Goal: Task Accomplishment & Management: Complete application form

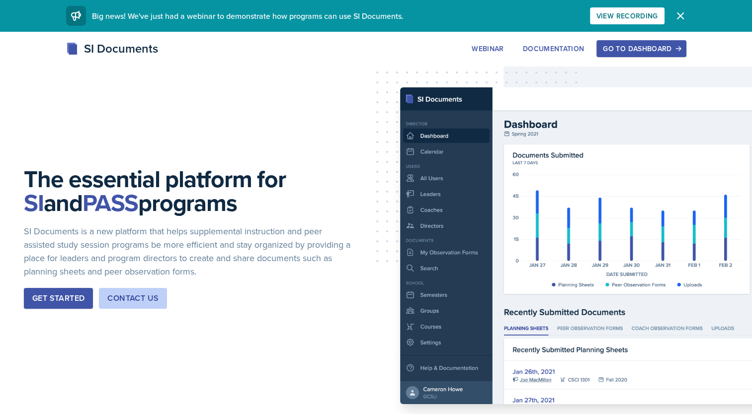
click at [623, 49] on div "Go to Dashboard" at bounding box center [641, 49] width 77 height 8
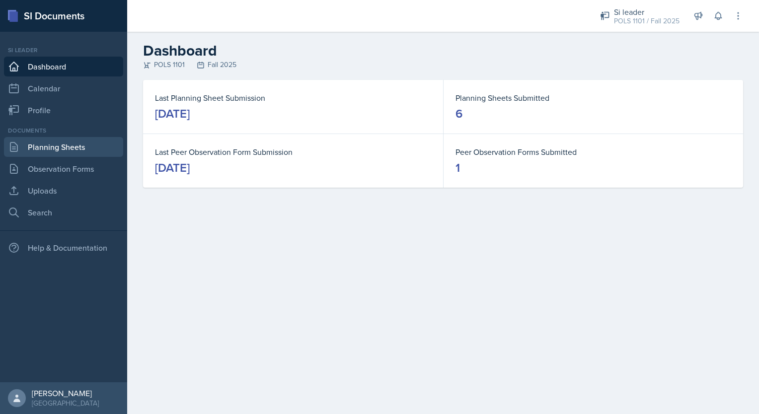
click at [76, 148] on link "Planning Sheets" at bounding box center [63, 147] width 119 height 20
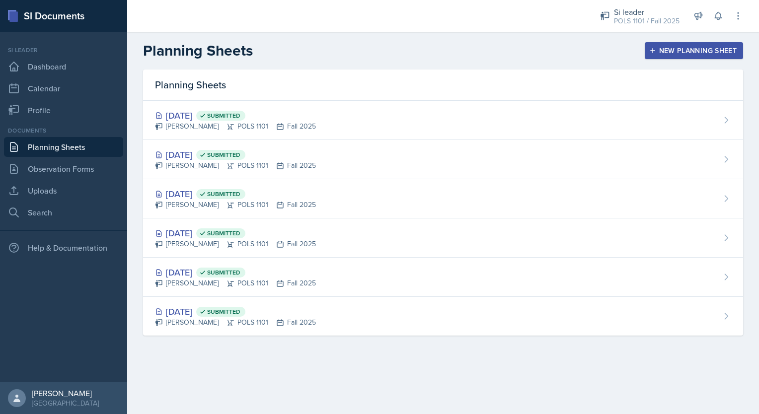
click at [677, 58] on button "New Planning Sheet" at bounding box center [694, 50] width 98 height 17
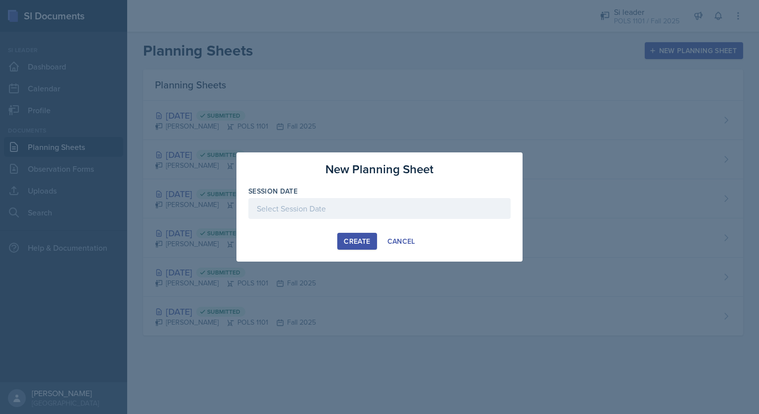
click at [360, 202] on div at bounding box center [379, 208] width 262 height 21
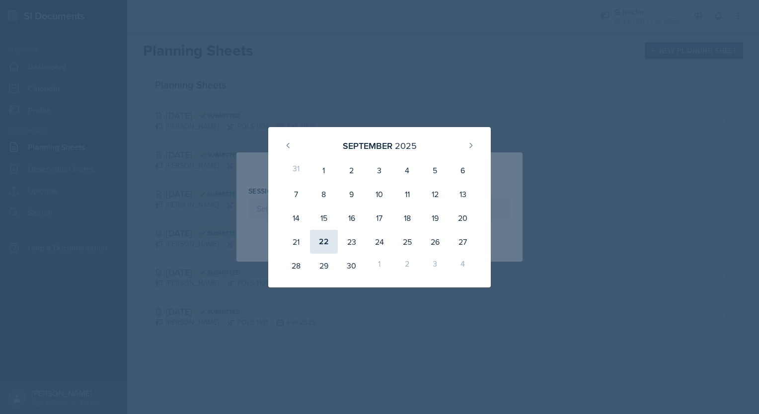
click at [320, 247] on div "22" at bounding box center [324, 242] width 28 height 24
type input "[DATE]"
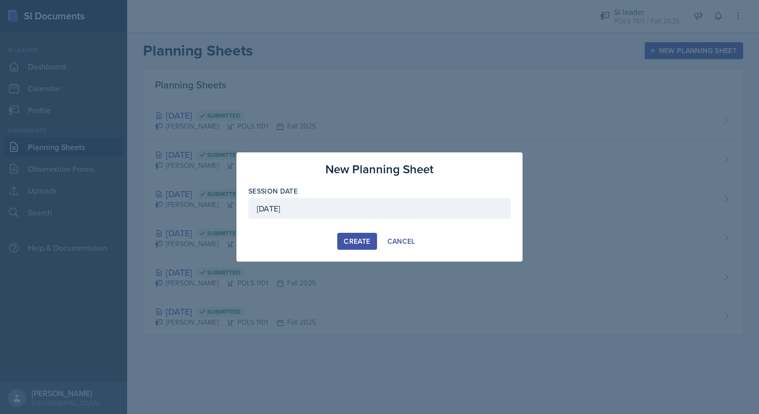
click at [352, 240] on div "Create" at bounding box center [357, 241] width 26 height 8
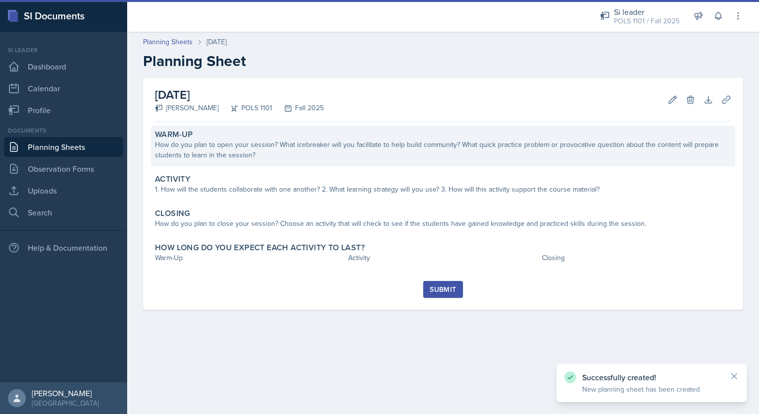
click at [283, 150] on div "How do you plan to open your session? What icebreaker will you facilitate to he…" at bounding box center [443, 150] width 576 height 21
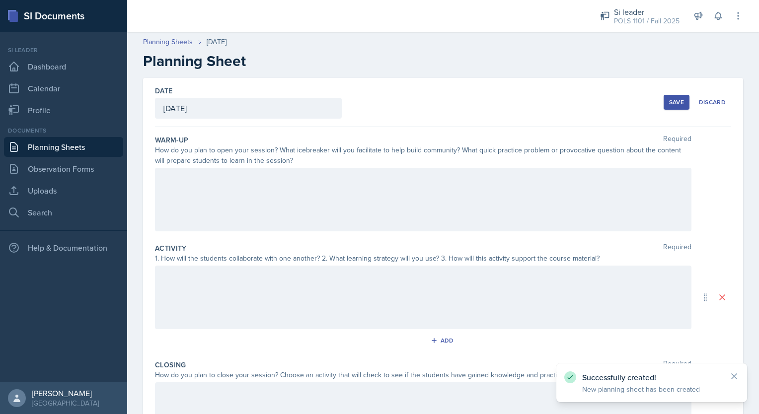
click at [295, 201] on div at bounding box center [423, 200] width 537 height 64
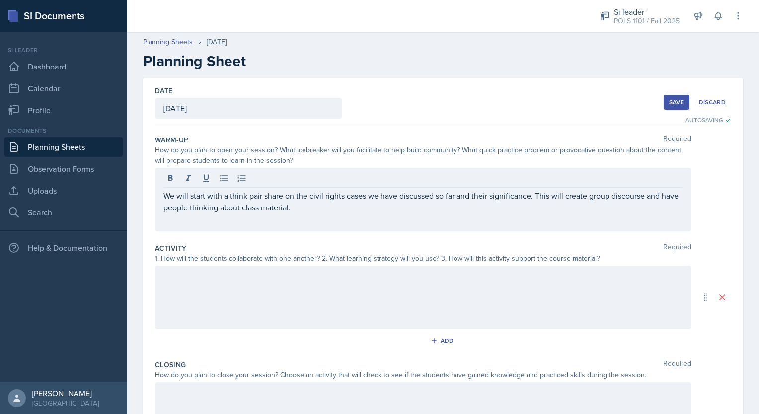
click at [218, 336] on div "Add" at bounding box center [443, 342] width 576 height 19
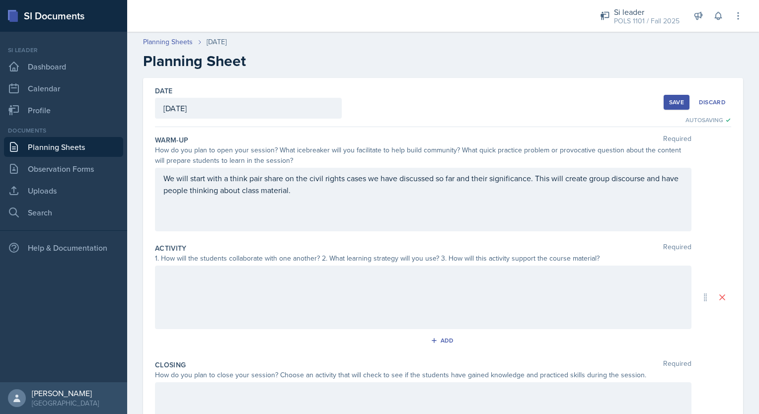
click at [212, 293] on div at bounding box center [423, 298] width 537 height 64
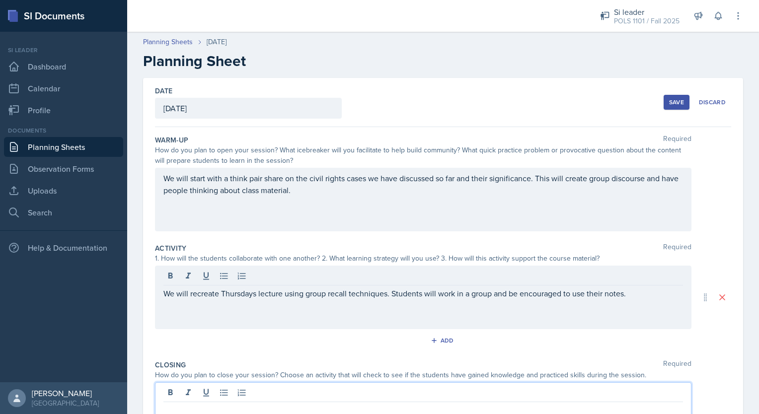
click at [338, 386] on div at bounding box center [423, 415] width 537 height 64
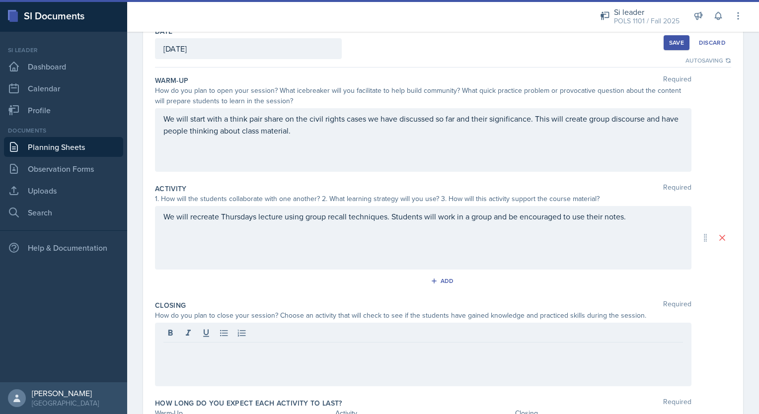
scroll to position [83, 0]
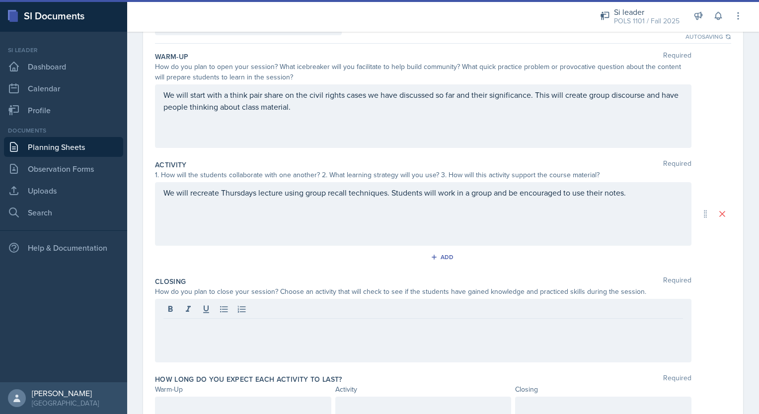
click at [441, 323] on p at bounding box center [423, 327] width 520 height 12
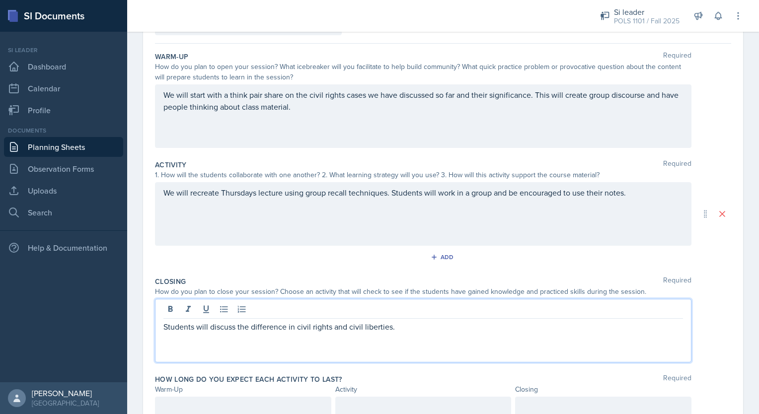
click at [406, 328] on p "Students will discuss the difference in civil rights and civil liberties." at bounding box center [423, 327] width 520 height 12
click at [546, 325] on p "Students will discuss the difference in civil rights and civil liberties (as th…" at bounding box center [423, 327] width 520 height 12
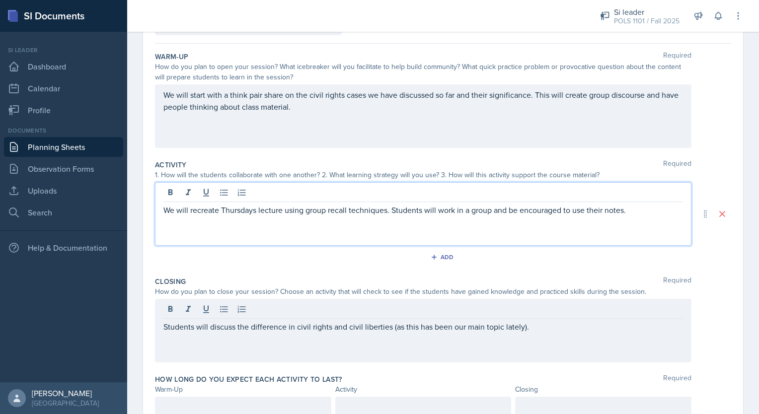
click at [244, 195] on div "We will recreate Thursdays lecture using group recall techniques. Students will…" at bounding box center [423, 214] width 537 height 64
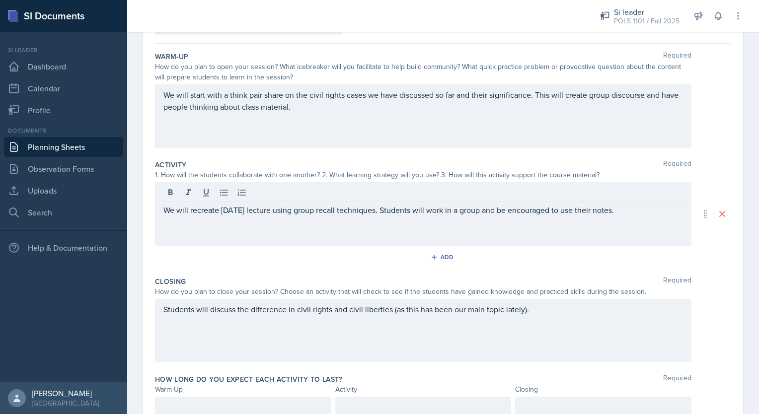
scroll to position [126, 0]
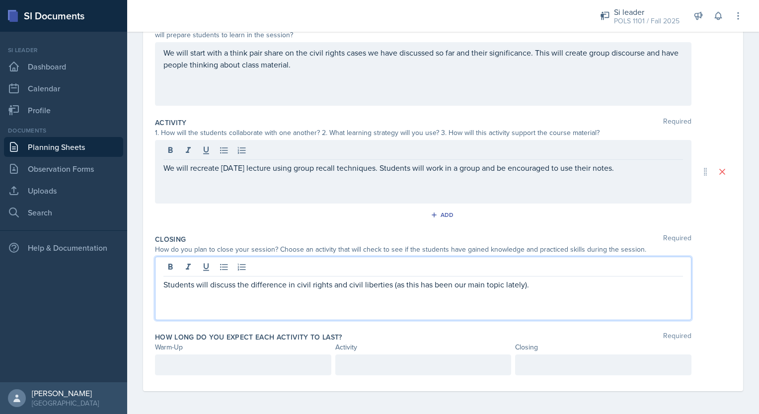
click at [538, 266] on div "Students will discuss the difference in civil rights and civil liberties (as th…" at bounding box center [423, 289] width 537 height 64
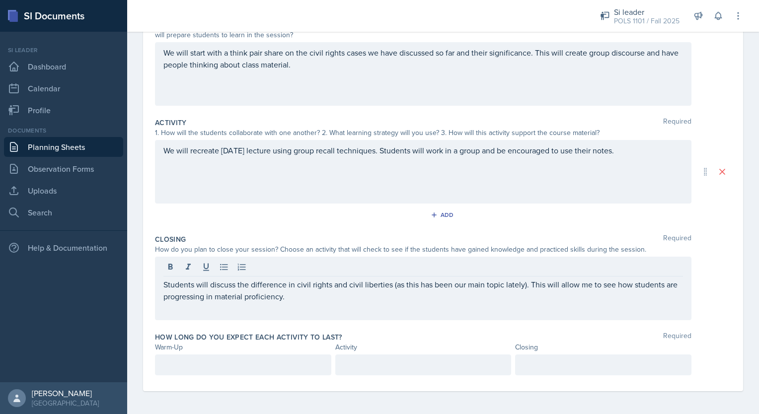
click at [218, 358] on div at bounding box center [243, 365] width 176 height 21
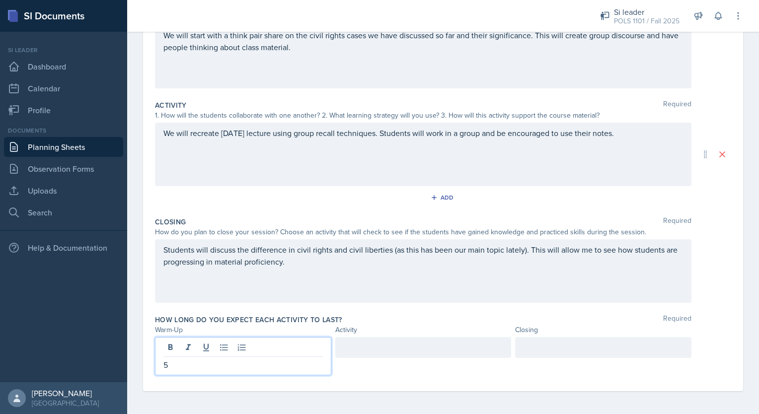
click at [375, 350] on div at bounding box center [423, 347] width 176 height 21
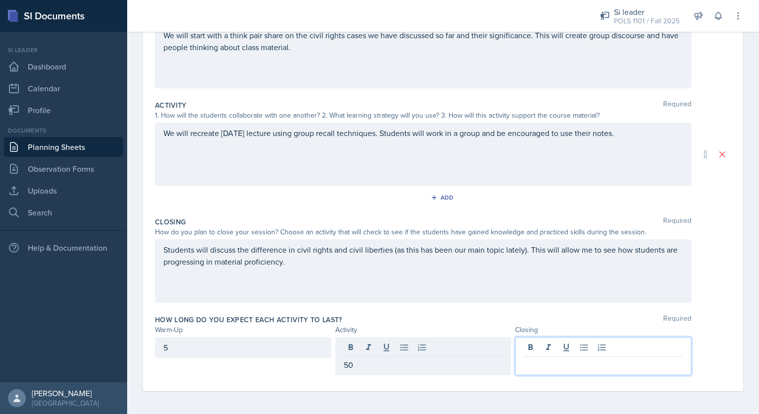
click at [520, 350] on div at bounding box center [603, 356] width 176 height 38
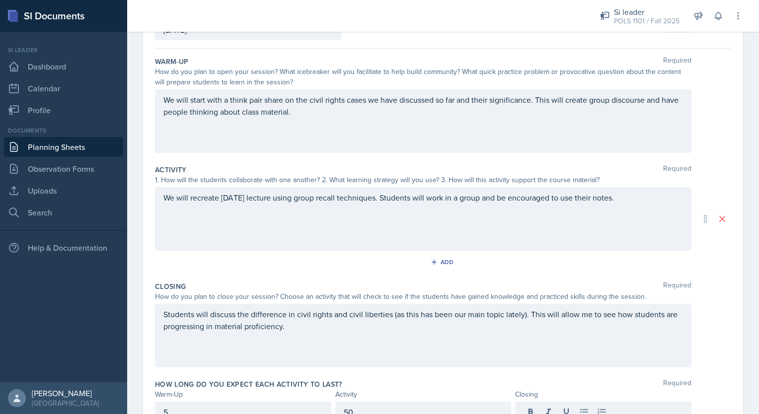
scroll to position [0, 0]
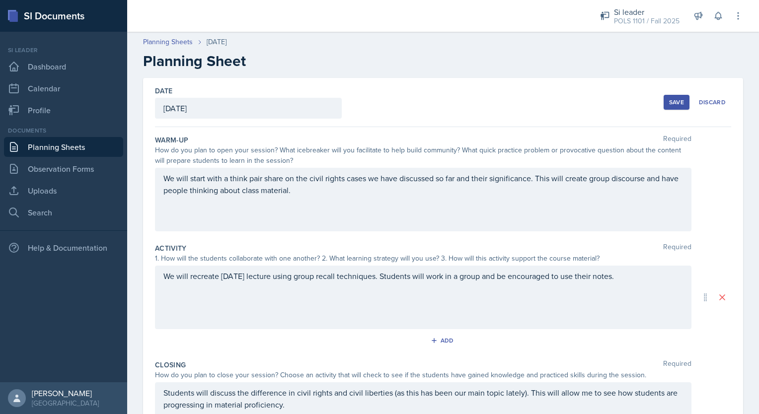
click at [675, 99] on div "Save" at bounding box center [676, 102] width 15 height 8
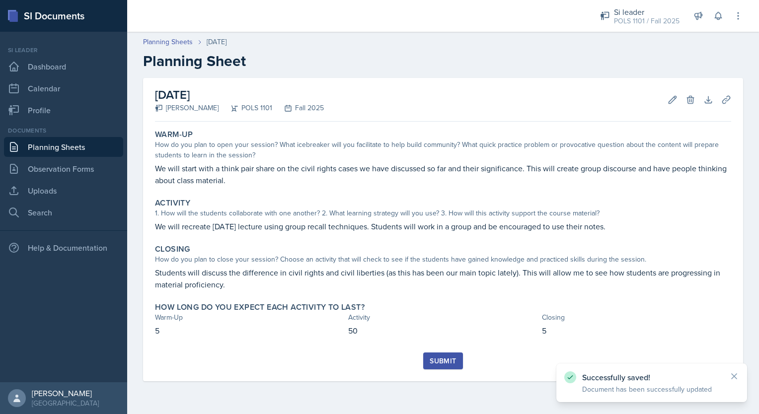
click at [46, 148] on link "Planning Sheets" at bounding box center [63, 147] width 119 height 20
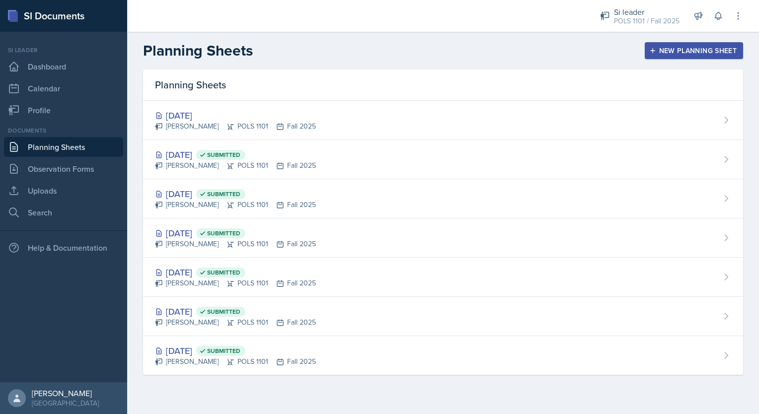
click at [701, 49] on div "New Planning Sheet" at bounding box center [693, 51] width 85 height 8
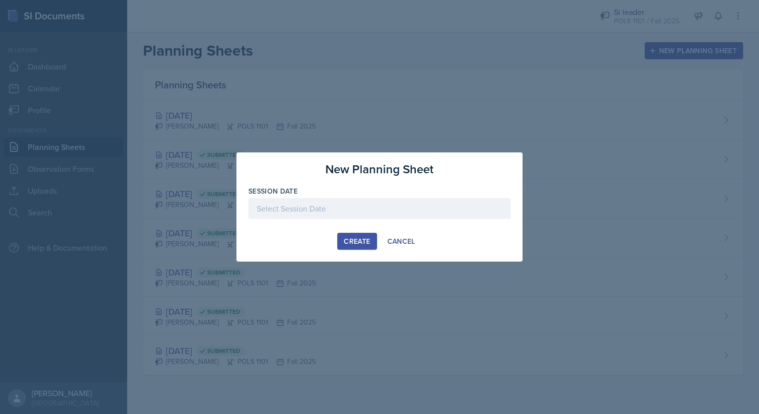
click at [444, 201] on div at bounding box center [379, 208] width 262 height 21
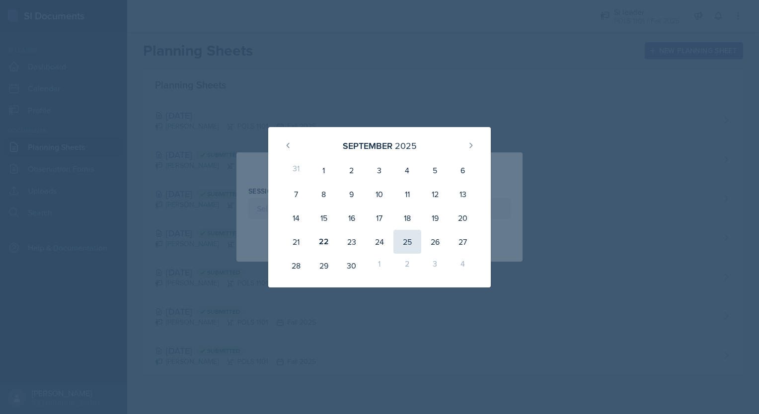
click at [411, 246] on div "25" at bounding box center [407, 242] width 28 height 24
type input "[DATE]"
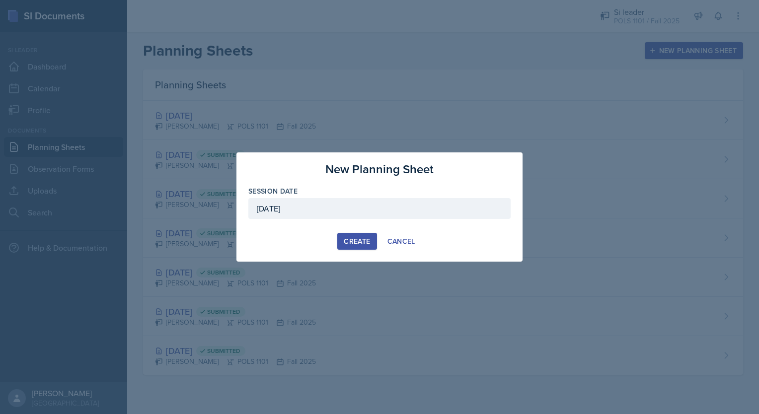
click at [362, 239] on div "Create" at bounding box center [357, 241] width 26 height 8
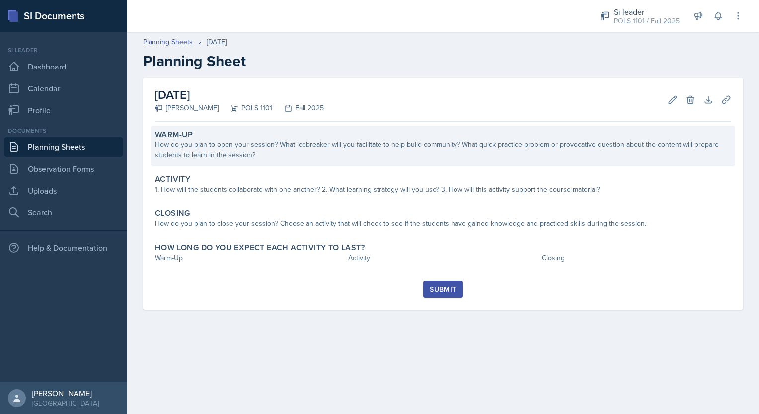
click at [331, 164] on div "Warm-Up How do you plan to open your session? What icebreaker will you facilita…" at bounding box center [443, 203] width 576 height 155
click at [331, 164] on div "Warm-Up How do you plan to open your session? What icebreaker will you facilita…" at bounding box center [443, 146] width 584 height 41
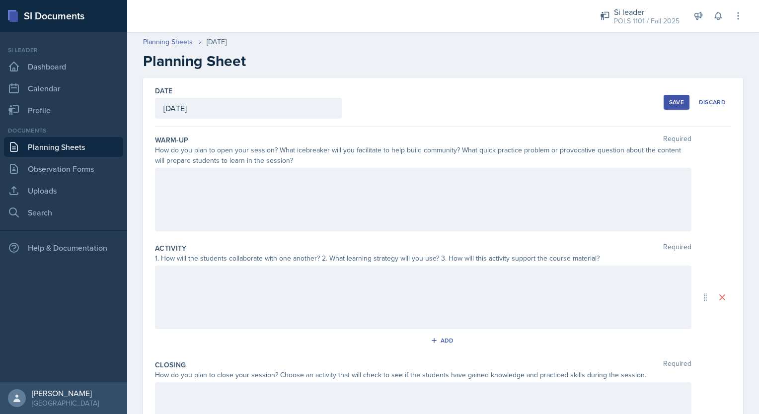
click at [320, 188] on div at bounding box center [423, 200] width 537 height 64
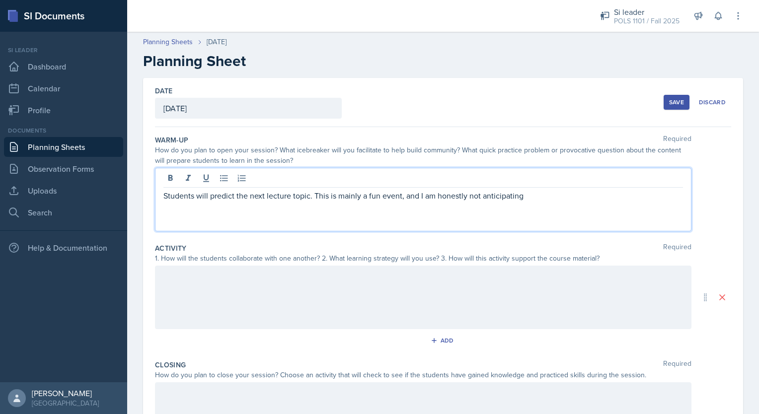
click at [558, 196] on p "Students will predict the next lecture topic. This is mainly a fun event, and I…" at bounding box center [423, 196] width 520 height 12
click at [306, 292] on div at bounding box center [423, 298] width 537 height 64
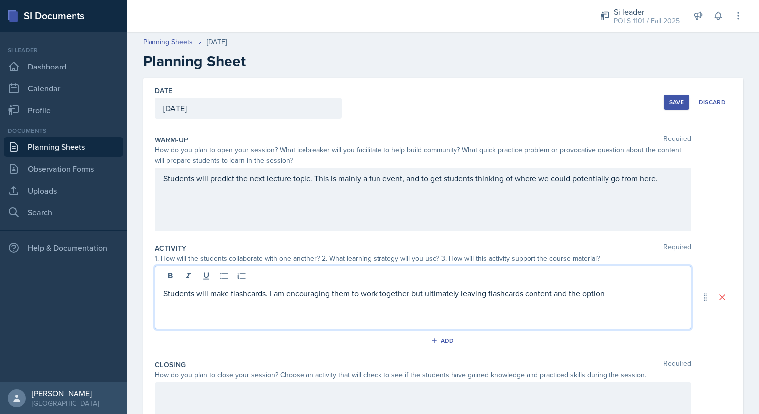
click at [523, 292] on p "Students will make flashcards. I am encouraging them to work together but ultim…" at bounding box center [423, 294] width 520 height 12
click at [554, 289] on p "Students will make flashcards. I am encouraging them to work together but ultim…" at bounding box center [423, 294] width 520 height 12
click at [549, 293] on p "Students will make flashcards. I am encouraging them to work together but ultim…" at bounding box center [423, 294] width 520 height 12
click at [671, 291] on p "Students will make flashcards. I am encouraging them to work together but ultim…" at bounding box center [423, 294] width 520 height 12
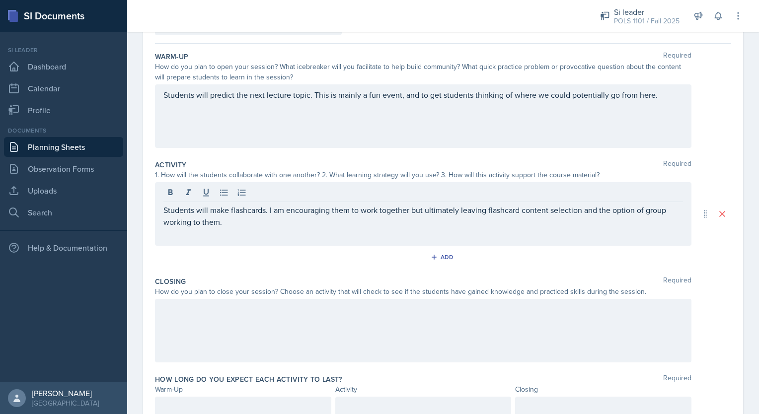
scroll to position [98, 0]
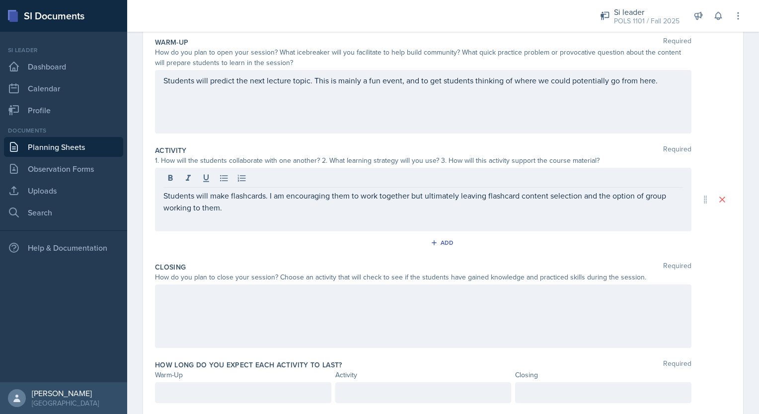
click at [389, 304] on div at bounding box center [423, 317] width 537 height 64
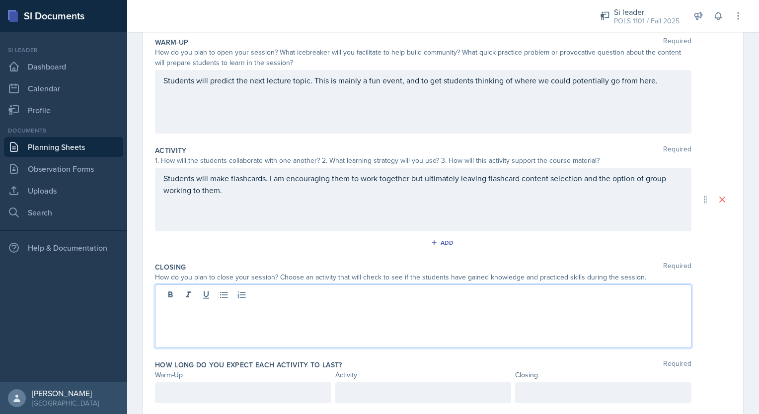
scroll to position [115, 0]
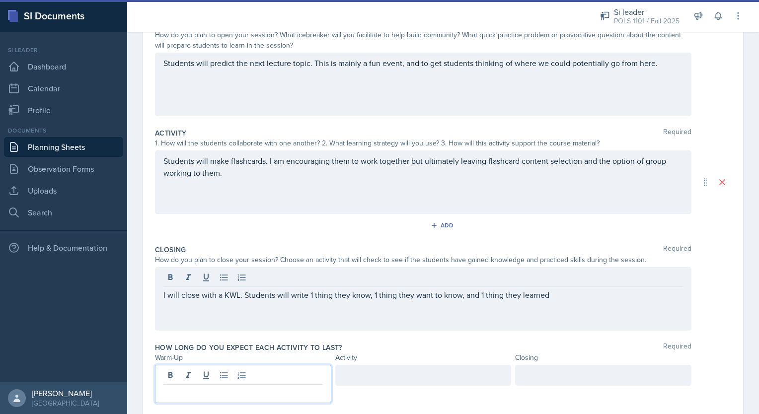
click at [209, 379] on div at bounding box center [243, 384] width 176 height 38
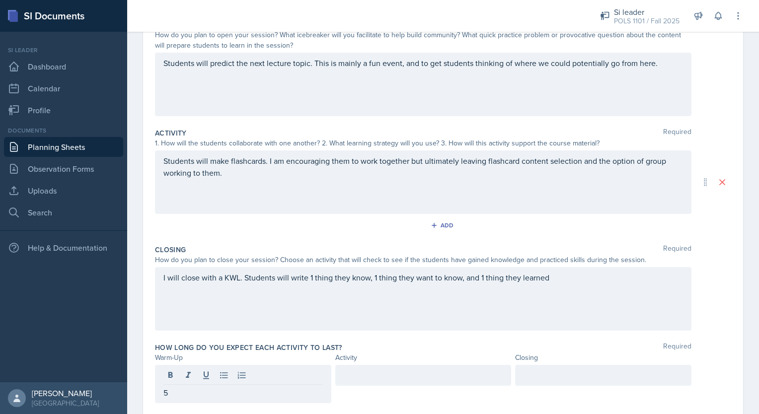
click at [340, 382] on div at bounding box center [423, 375] width 176 height 21
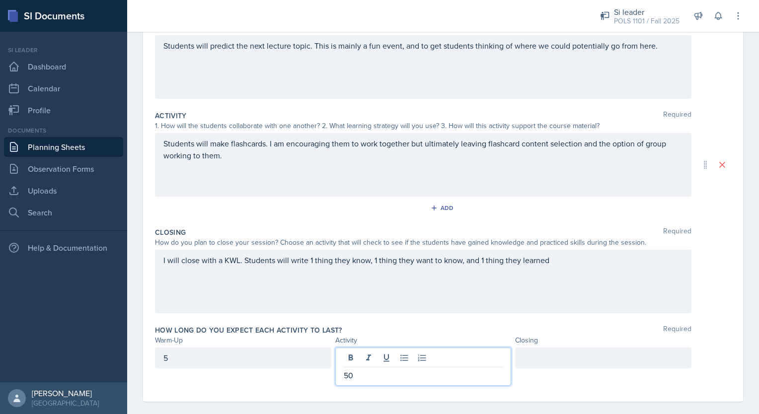
click at [523, 367] on div at bounding box center [603, 358] width 176 height 21
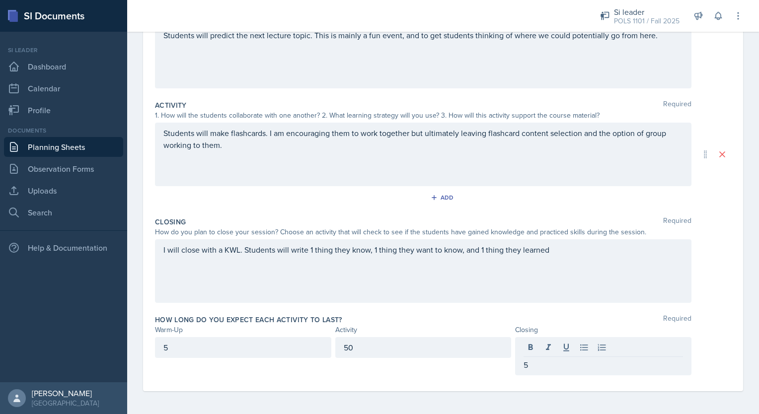
scroll to position [0, 0]
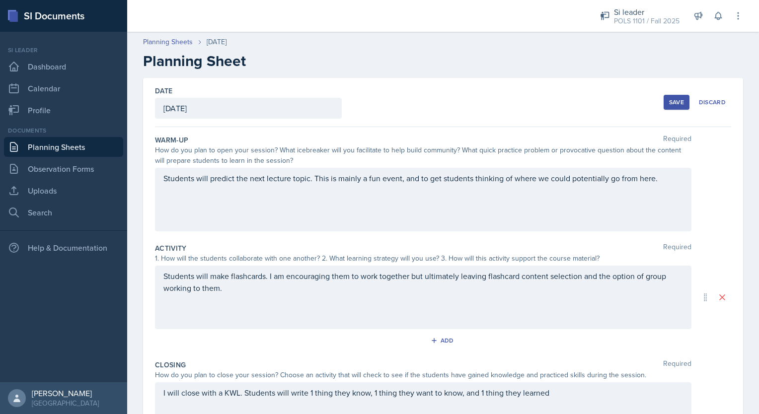
click at [672, 99] on div "Save" at bounding box center [676, 102] width 15 height 8
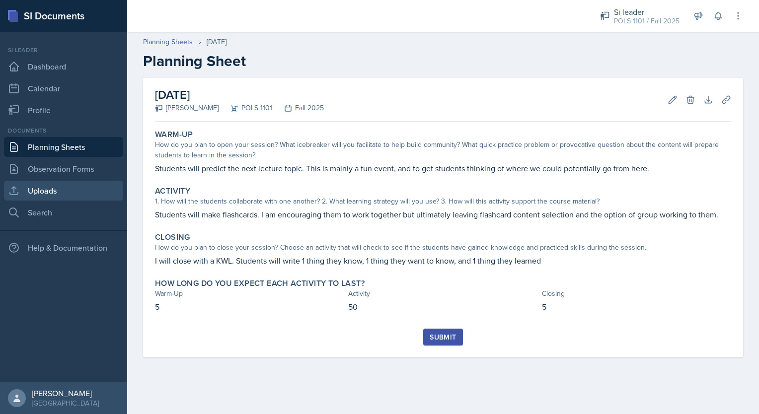
click at [32, 193] on link "Uploads" at bounding box center [63, 191] width 119 height 20
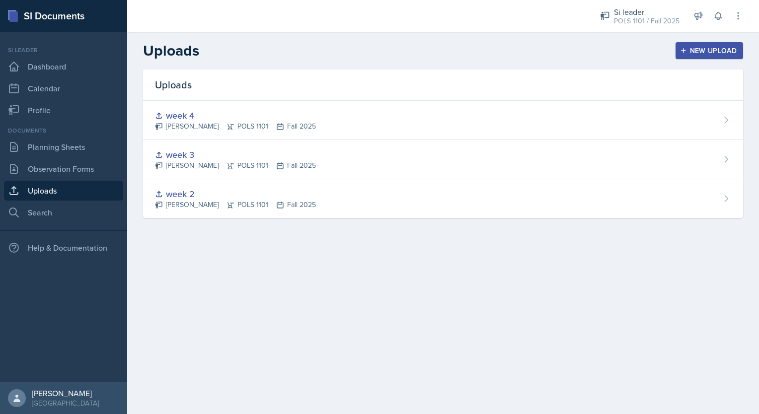
click at [711, 57] on button "New Upload" at bounding box center [710, 50] width 68 height 17
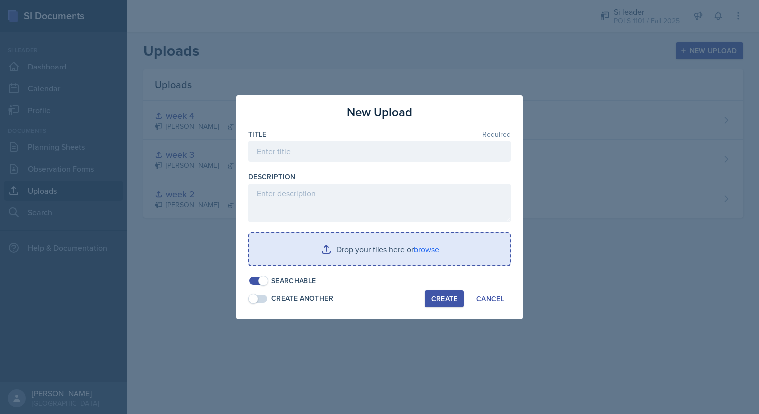
click at [326, 249] on input "file" at bounding box center [379, 249] width 260 height 32
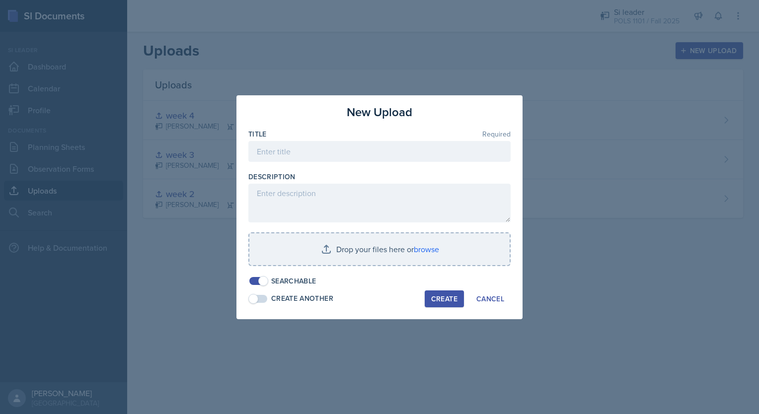
click at [523, 74] on div at bounding box center [379, 207] width 759 height 414
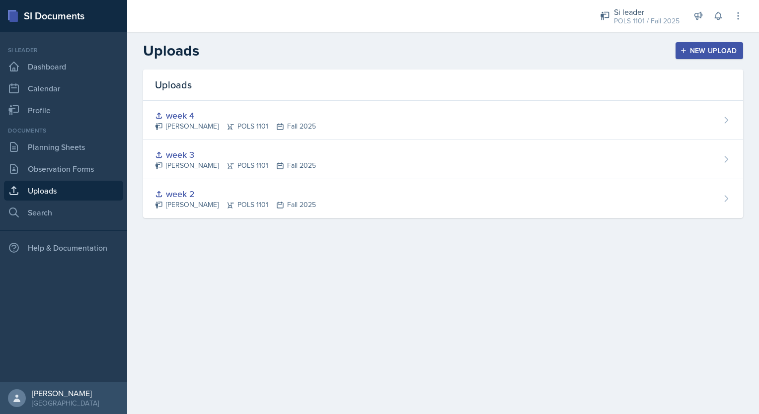
click at [716, 53] on div "New Upload" at bounding box center [709, 51] width 55 height 8
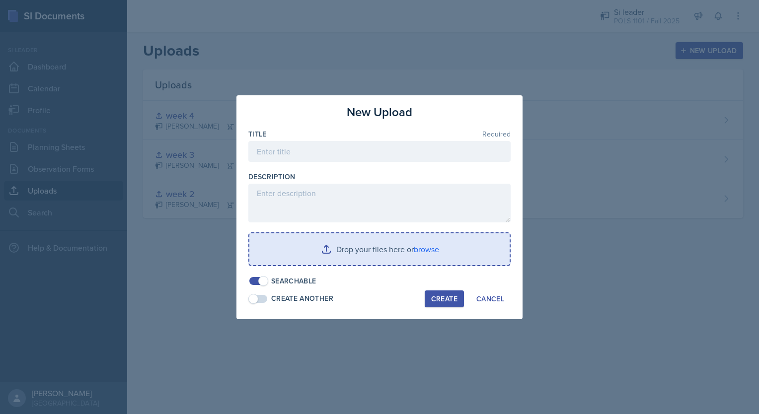
click at [431, 236] on input "file" at bounding box center [379, 249] width 260 height 32
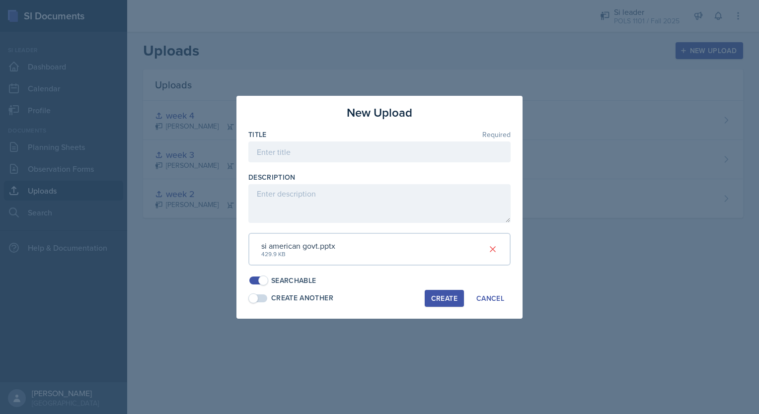
click at [445, 298] on div "Create" at bounding box center [444, 299] width 26 height 8
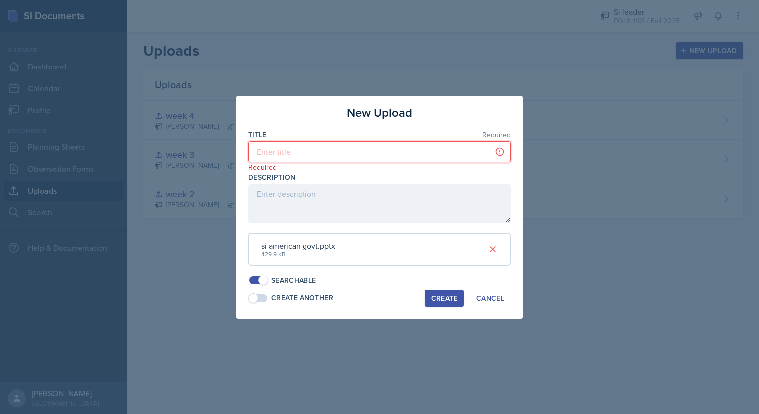
click at [362, 158] on input at bounding box center [379, 152] width 262 height 21
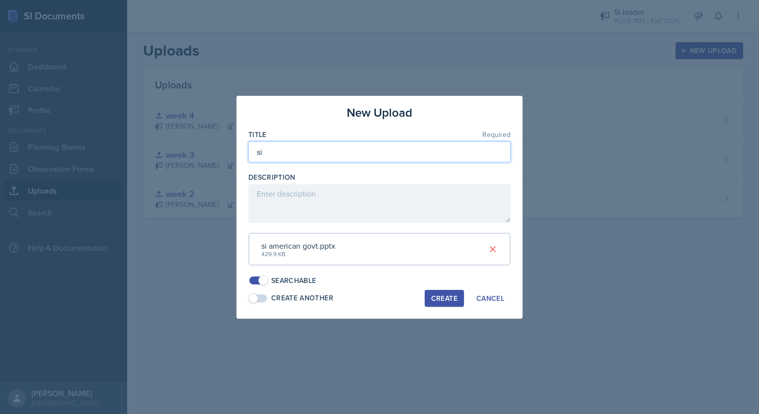
type input "si"
click at [443, 304] on button "Create" at bounding box center [444, 298] width 39 height 17
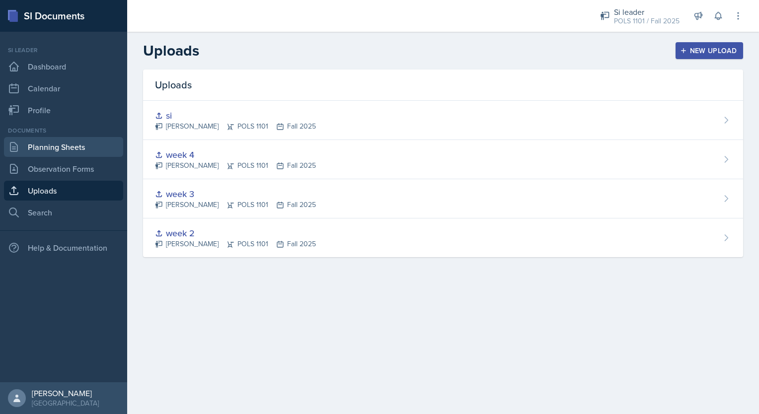
click at [79, 143] on link "Planning Sheets" at bounding box center [63, 147] width 119 height 20
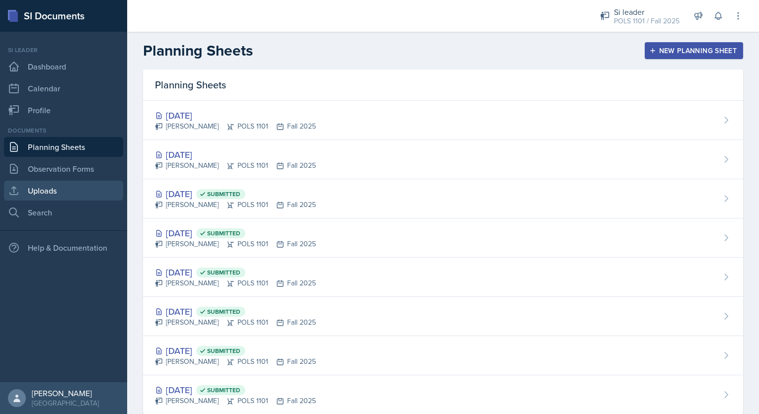
click at [51, 181] on link "Uploads" at bounding box center [63, 191] width 119 height 20
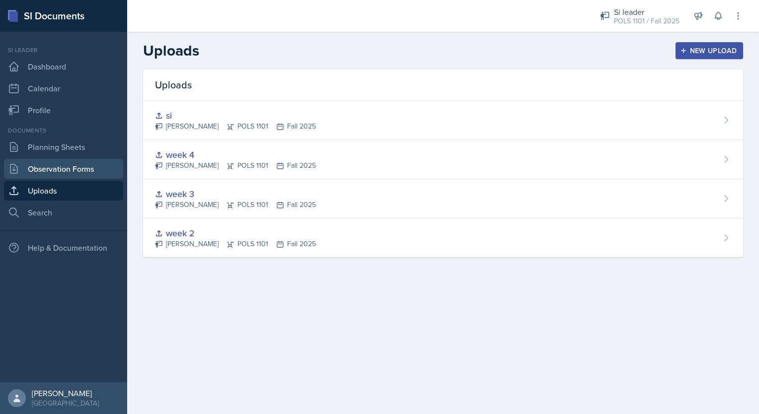
click at [56, 164] on link "Observation Forms" at bounding box center [63, 169] width 119 height 20
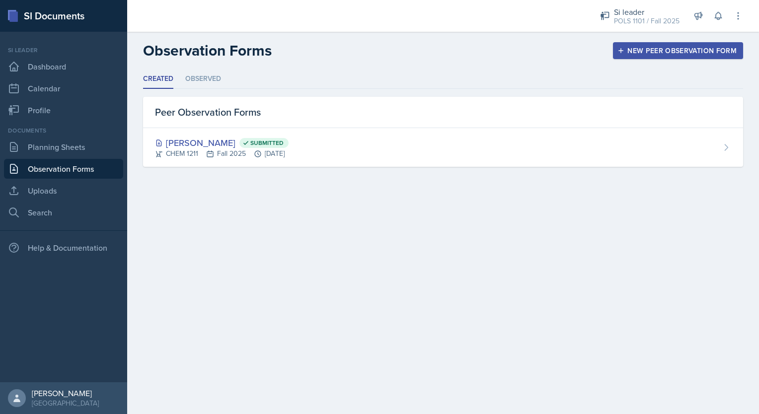
click at [53, 161] on link "Observation Forms" at bounding box center [63, 169] width 119 height 20
click at [53, 147] on link "Planning Sheets" at bounding box center [63, 147] width 119 height 20
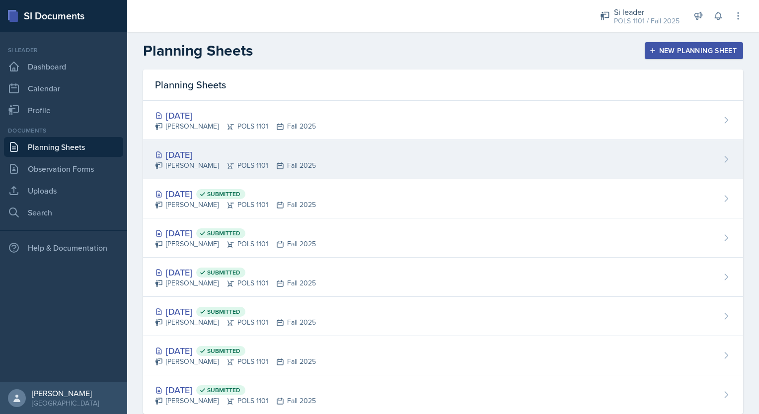
click at [344, 163] on div "[DATE] [PERSON_NAME] POLS 1101 Fall 2025" at bounding box center [443, 159] width 600 height 39
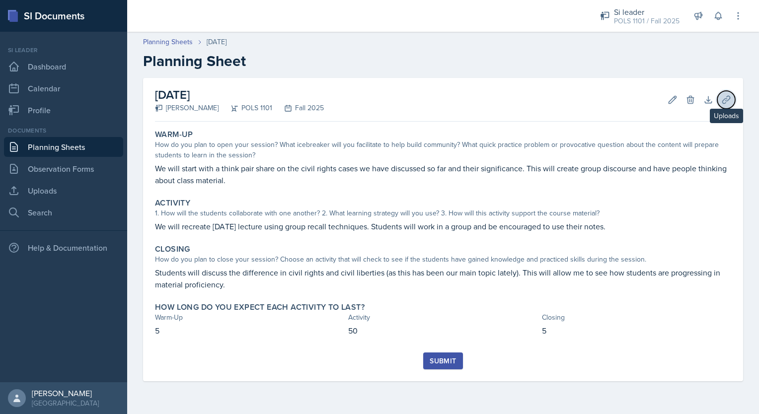
click at [725, 96] on icon at bounding box center [726, 100] width 10 height 10
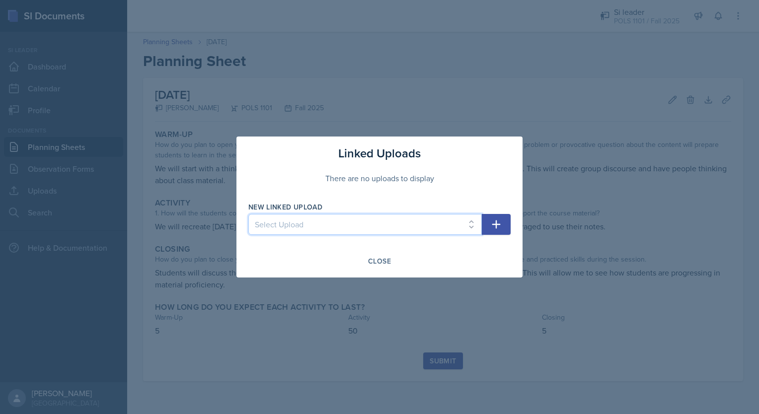
click at [311, 230] on select "Select Upload week 2 week 3 week 4 si" at bounding box center [364, 224] width 233 height 21
select select "d1f1c5ab-f009-4342-86a8-2fb5021b63f2"
click at [248, 214] on select "Select Upload week 2 week 3 week 4 si" at bounding box center [364, 224] width 233 height 21
click at [499, 220] on icon "button" at bounding box center [496, 225] width 12 height 12
select select
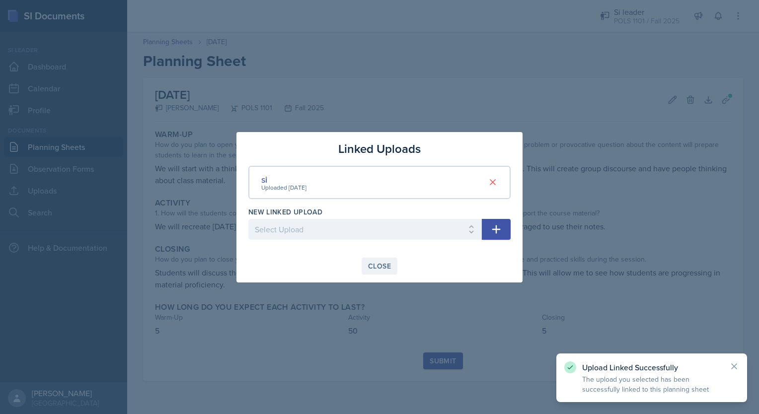
click at [368, 265] on div "Close" at bounding box center [379, 266] width 23 height 8
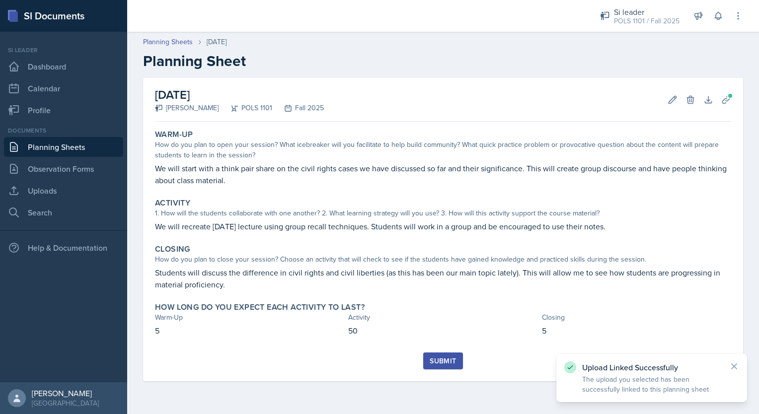
click at [440, 360] on div "Submit" at bounding box center [443, 361] width 26 height 8
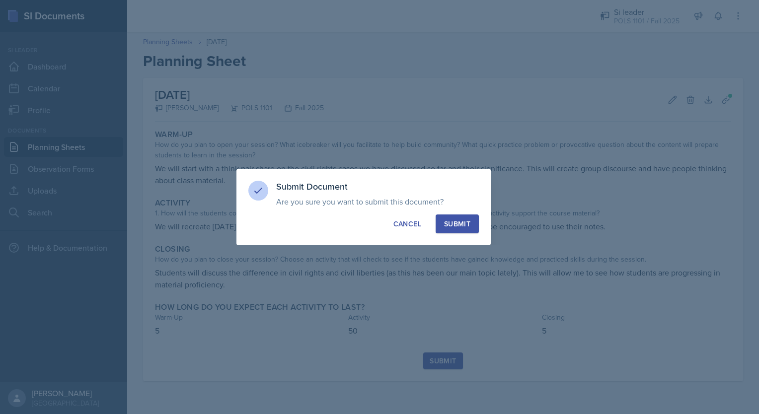
click at [470, 222] on div "Submit" at bounding box center [457, 224] width 26 height 10
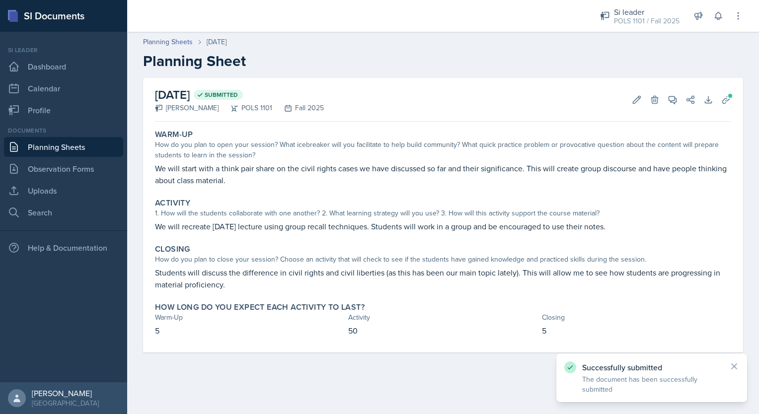
click at [71, 152] on link "Planning Sheets" at bounding box center [63, 147] width 119 height 20
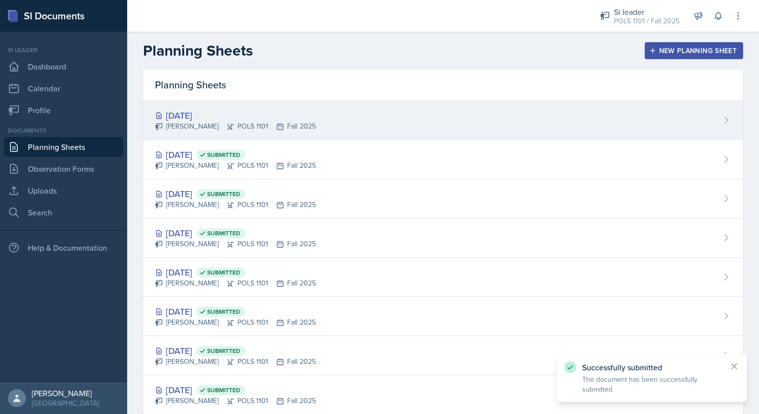
click at [288, 117] on div "[DATE]" at bounding box center [235, 115] width 161 height 13
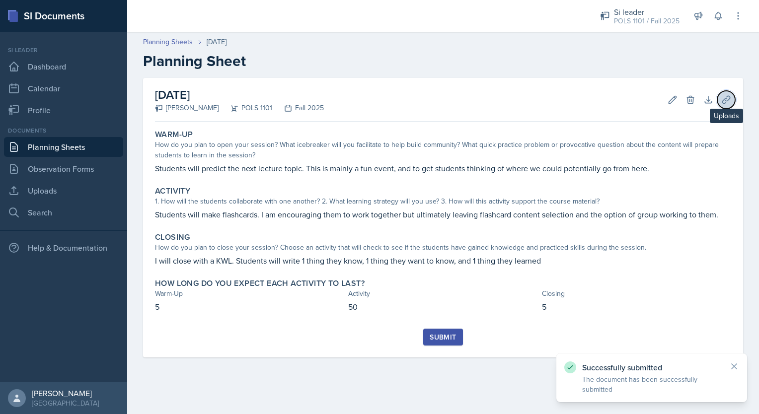
click at [725, 99] on icon at bounding box center [726, 100] width 10 height 10
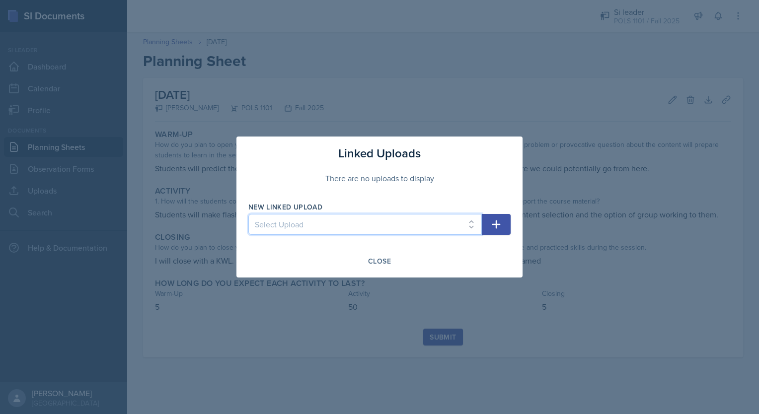
click at [368, 220] on select "Select Upload week 2 week 3 week 4 si" at bounding box center [364, 224] width 233 height 21
select select "d1f1c5ab-f009-4342-86a8-2fb5021b63f2"
click at [248, 214] on select "Select Upload week 2 week 3 week 4 si" at bounding box center [364, 224] width 233 height 21
click at [507, 226] on button "button" at bounding box center [496, 224] width 29 height 21
select select
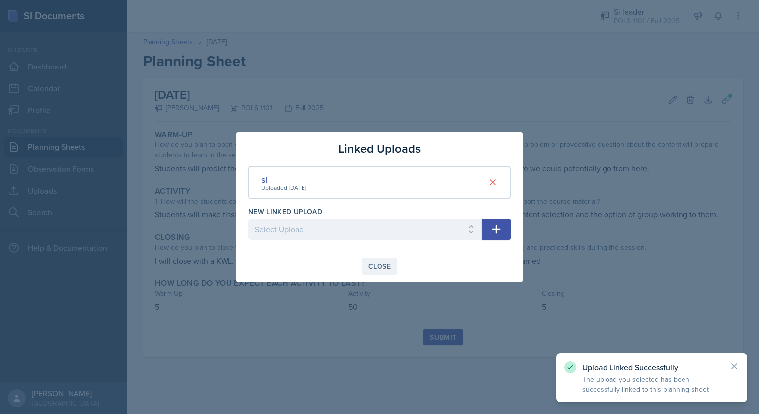
click at [376, 263] on div "Close" at bounding box center [379, 266] width 23 height 8
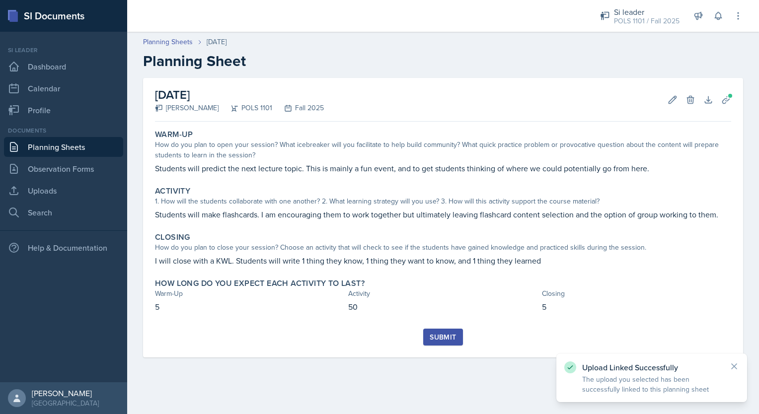
click at [445, 342] on button "Submit" at bounding box center [442, 337] width 39 height 17
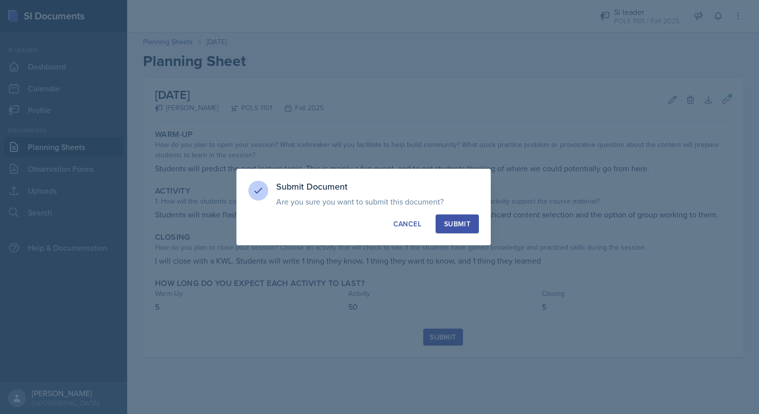
click at [461, 221] on div "Submit" at bounding box center [457, 224] width 26 height 10
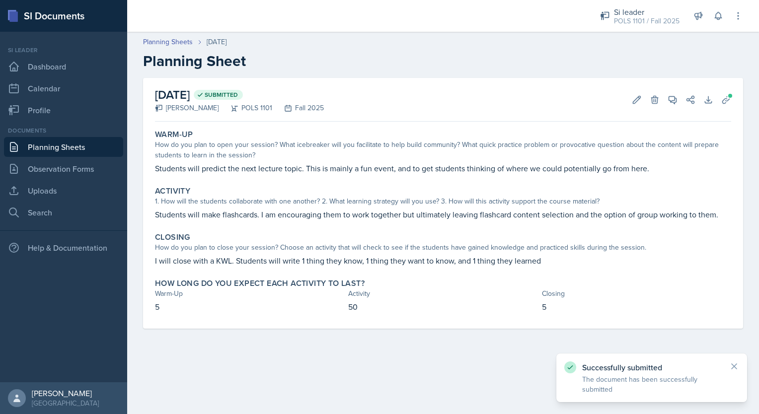
click at [40, 145] on link "Planning Sheets" at bounding box center [63, 147] width 119 height 20
